Goal: Communication & Community: Share content

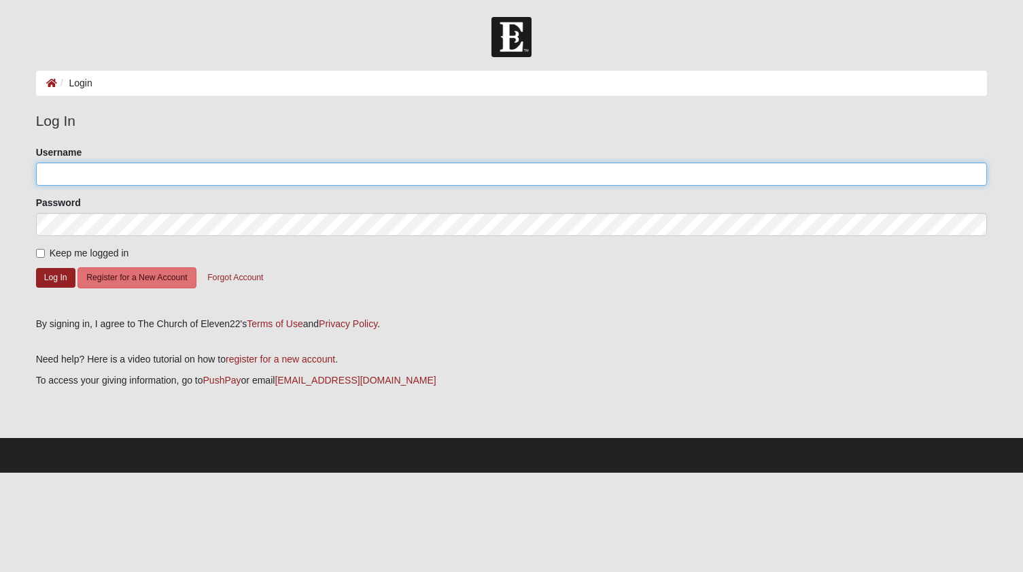
type input "karenelizabethcase@gmail.com"
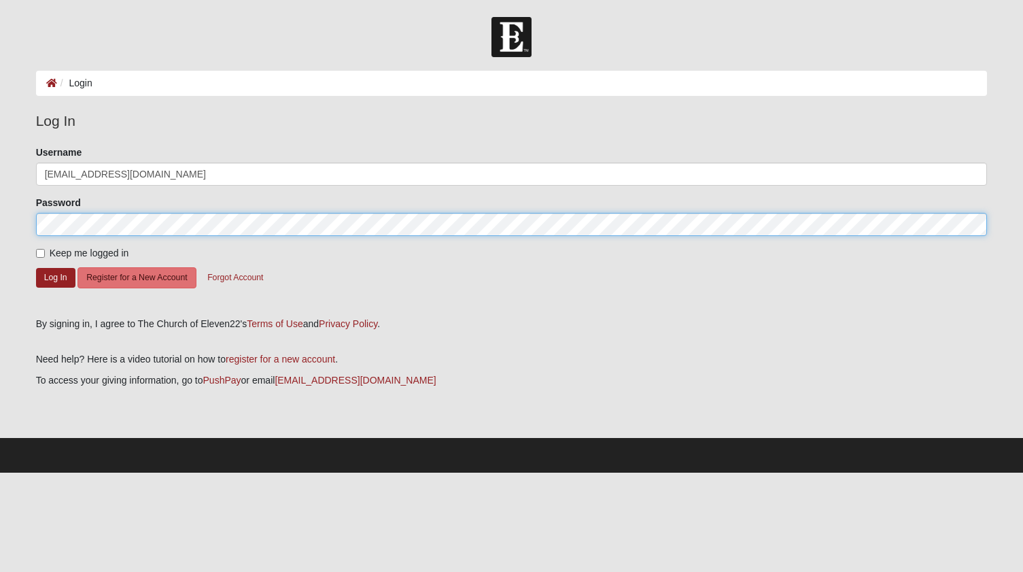
click at [55, 277] on button "Log In" at bounding box center [55, 278] width 39 height 20
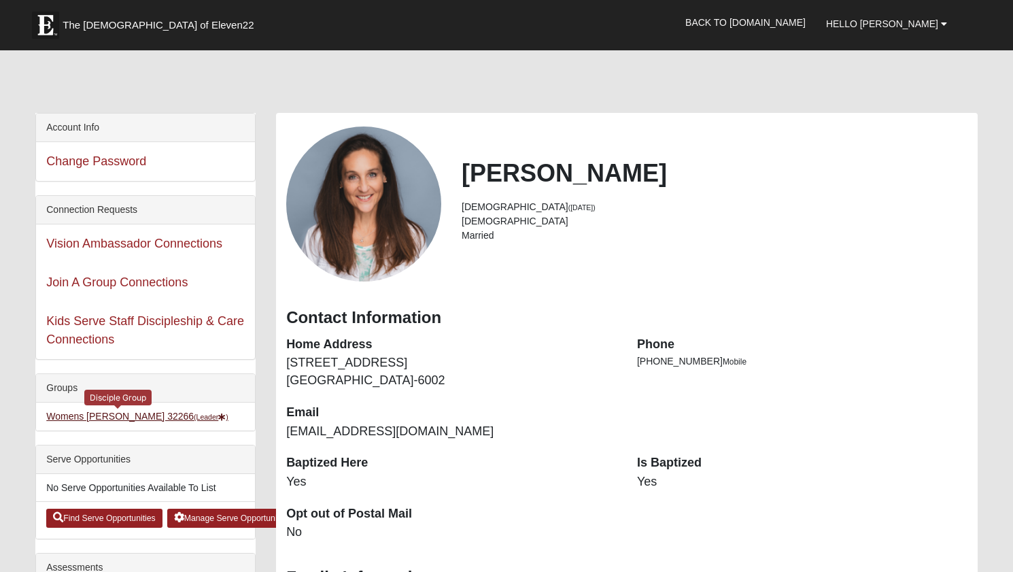
click at [95, 414] on link "Womens Phillips 32266 (Leader )" at bounding box center [137, 416] width 182 height 11
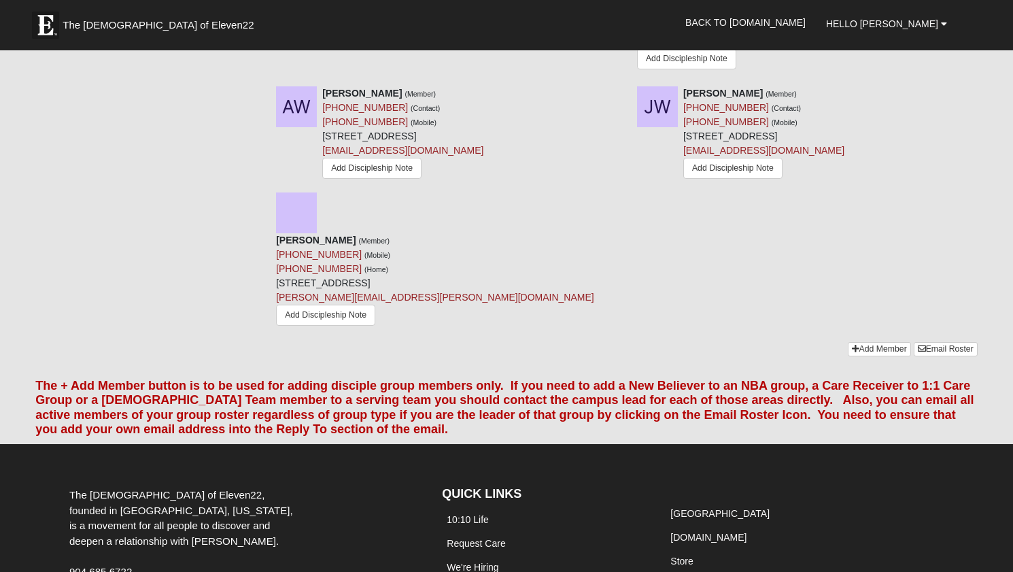
scroll to position [2074, 0]
click at [949, 343] on link "Email Roster" at bounding box center [946, 350] width 64 height 14
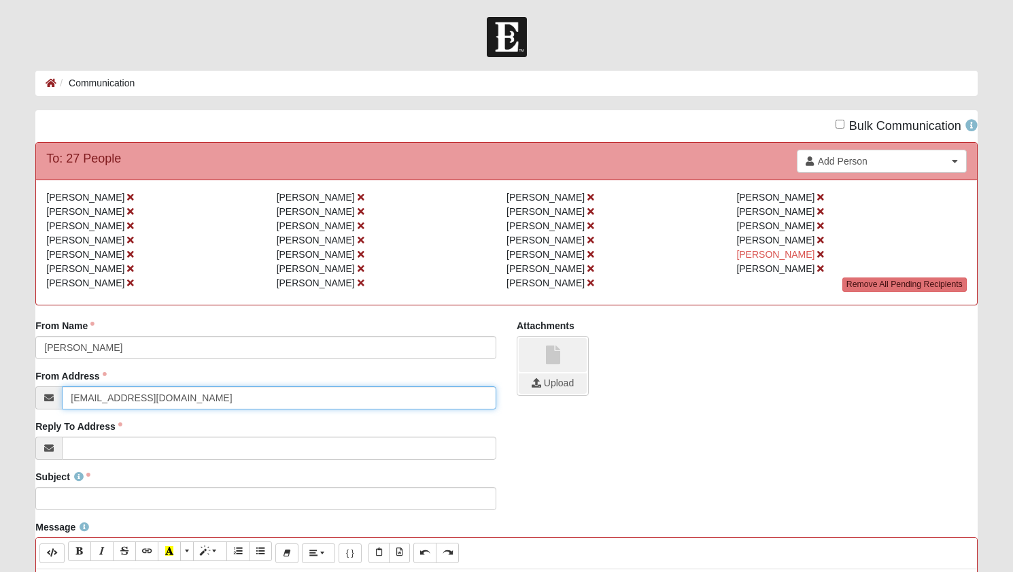
drag, startPoint x: 119, startPoint y: 396, endPoint x: 25, endPoint y: 391, distance: 93.9
click at [92, 396] on input "[EMAIL_ADDRESS][DOMAIN_NAME]" at bounding box center [279, 397] width 434 height 23
type input "[EMAIL_ADDRESS][DOMAIN_NAME]"
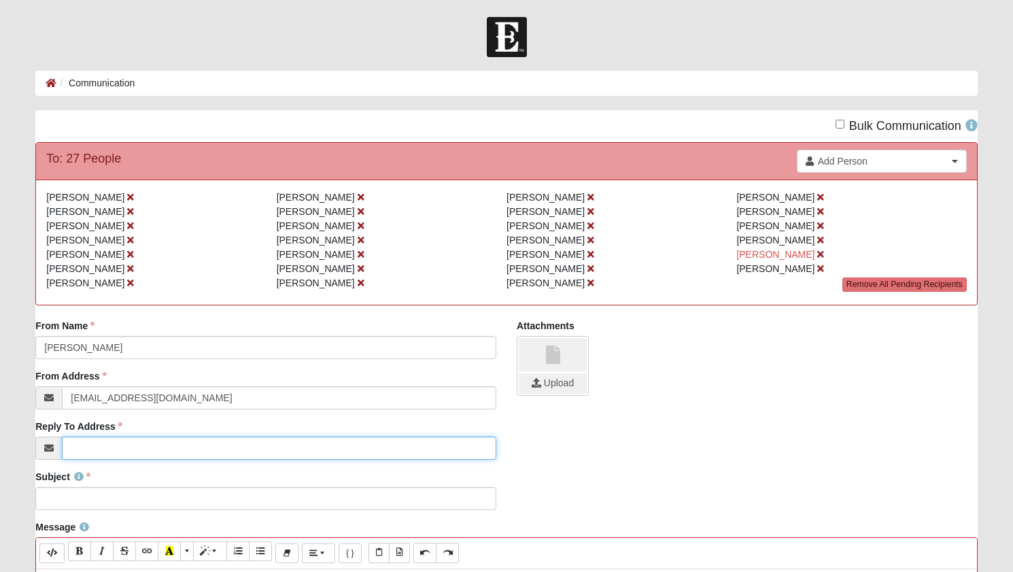
paste input "[EMAIL_ADDRESS][DOMAIN_NAME]"
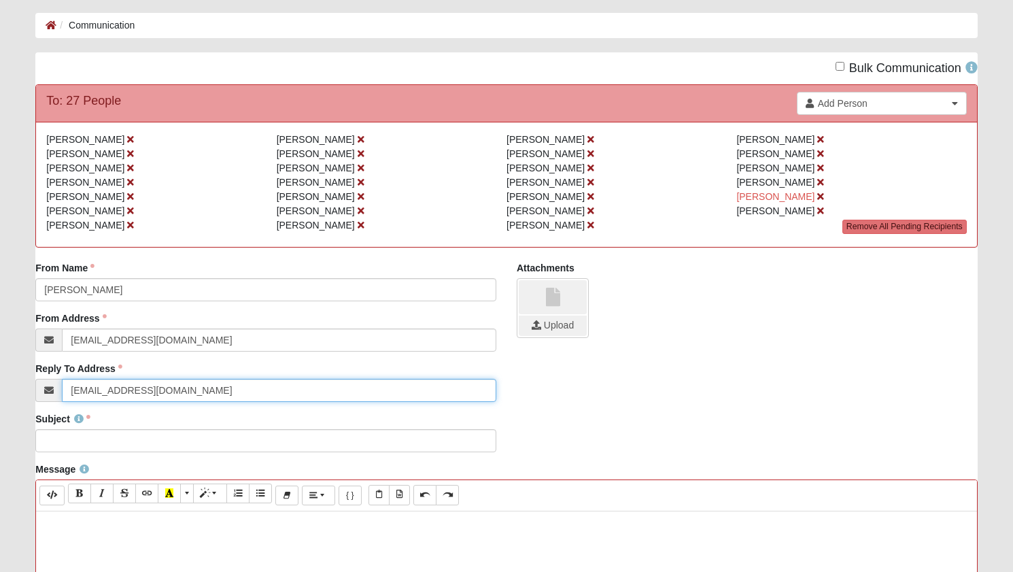
scroll to position [69, 0]
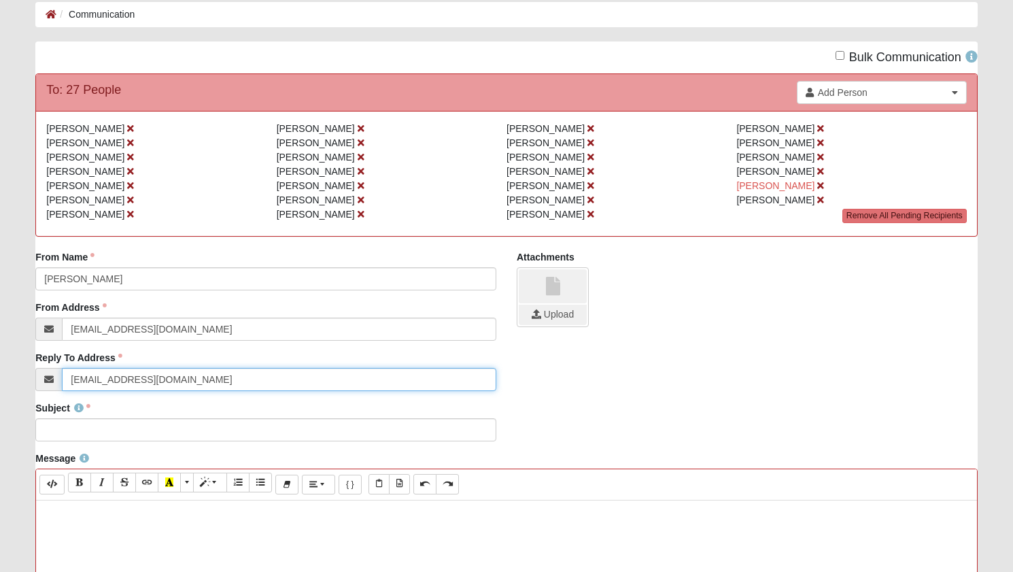
type input "[EMAIL_ADDRESS][DOMAIN_NAME]"
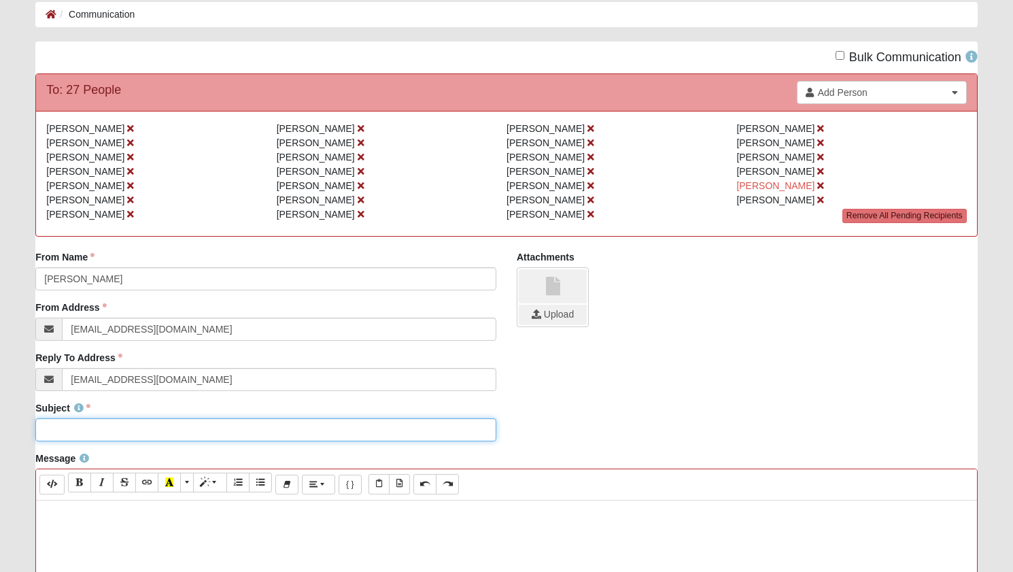
click at [84, 428] on input "Subject" at bounding box center [265, 429] width 461 height 23
type input "DG Tonight 7-8 PM"
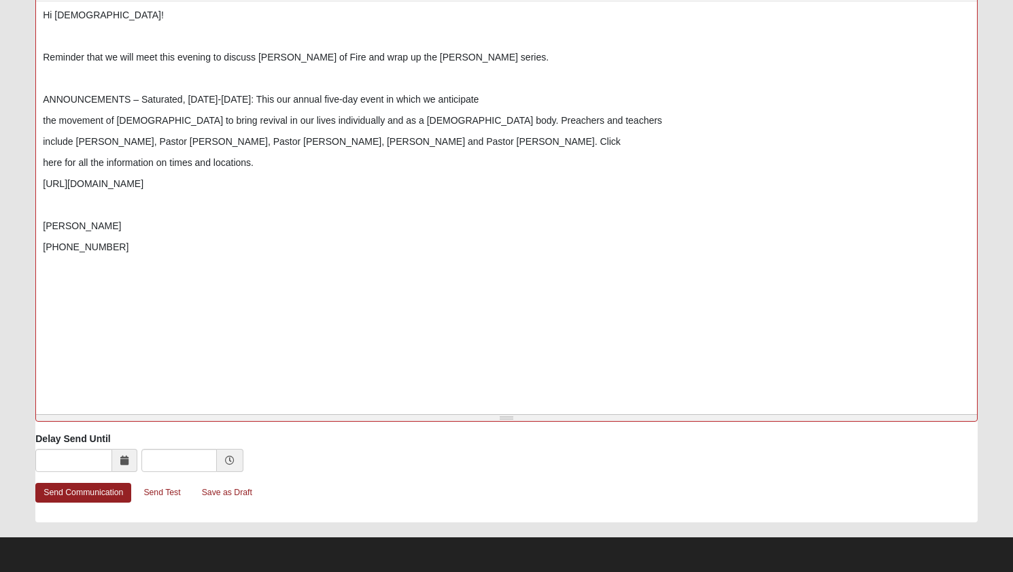
scroll to position [568, 0]
click at [76, 492] on link "Send Communication" at bounding box center [83, 493] width 96 height 20
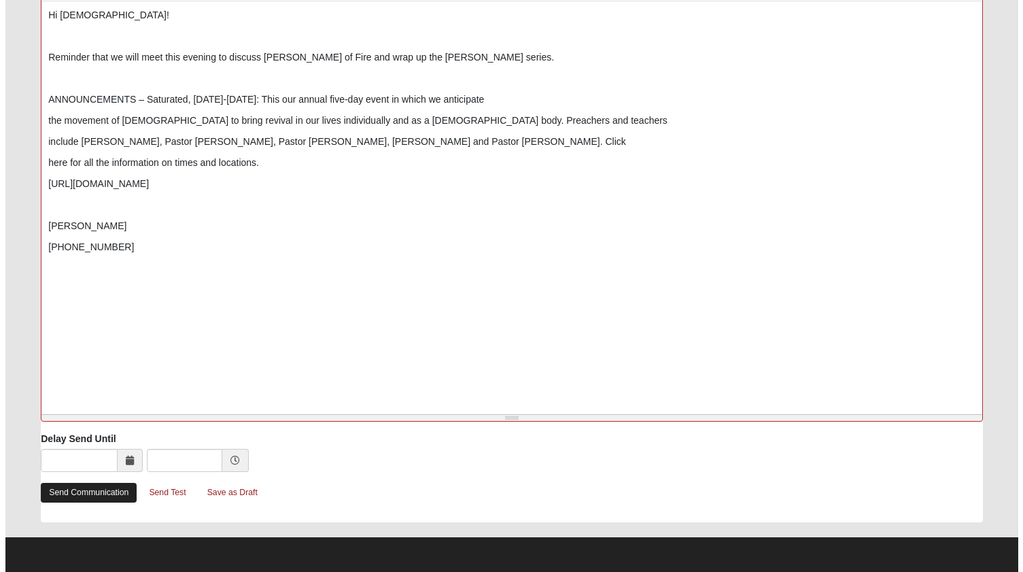
scroll to position [0, 0]
